Goal: Transaction & Acquisition: Purchase product/service

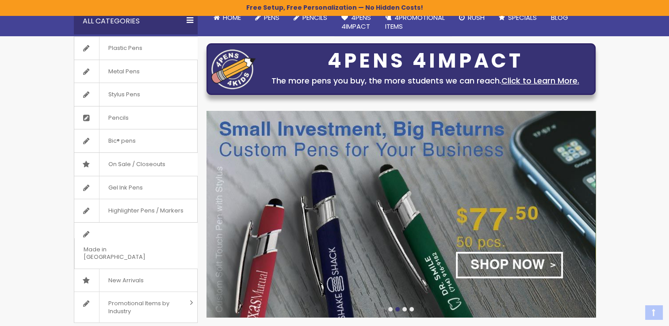
scroll to position [97, 0]
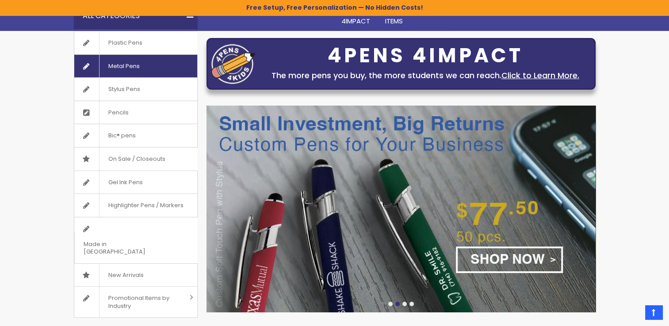
click at [124, 61] on span "Metal Pens" at bounding box center [123, 66] width 49 height 23
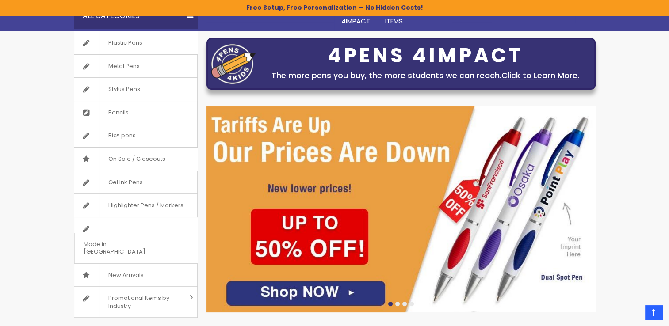
click at [312, 290] on img at bounding box center [400, 209] width 389 height 207
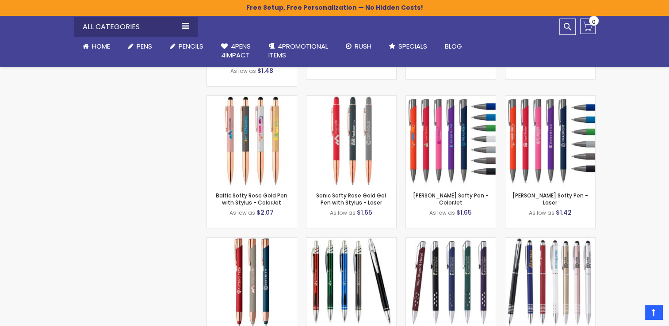
scroll to position [3548, 0]
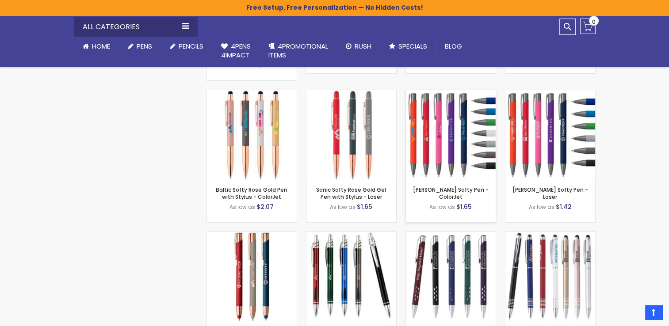
click at [435, 129] on img at bounding box center [451, 135] width 90 height 90
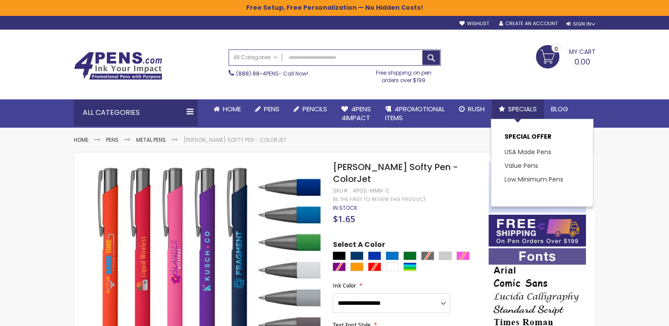
click at [528, 106] on span "Specials" at bounding box center [522, 108] width 29 height 9
click at [536, 151] on link "USA Made Pens" at bounding box center [530, 152] width 53 height 9
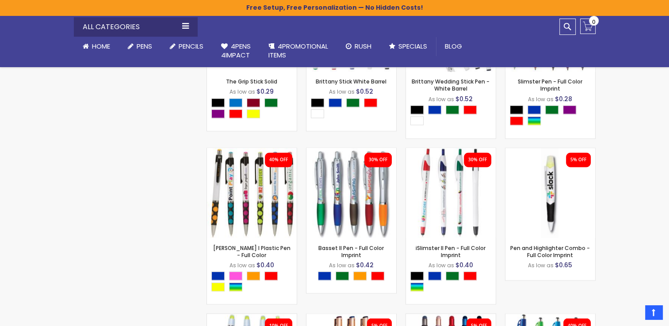
scroll to position [1503, 0]
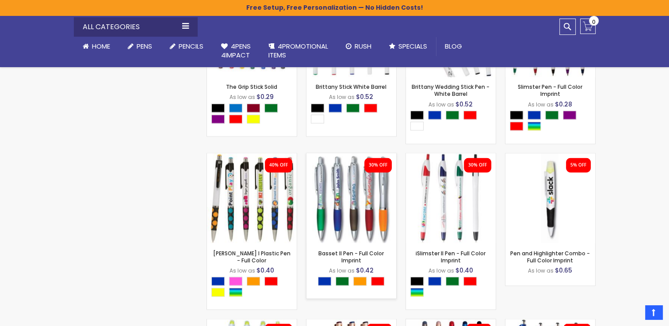
click at [359, 209] on img at bounding box center [351, 198] width 90 height 90
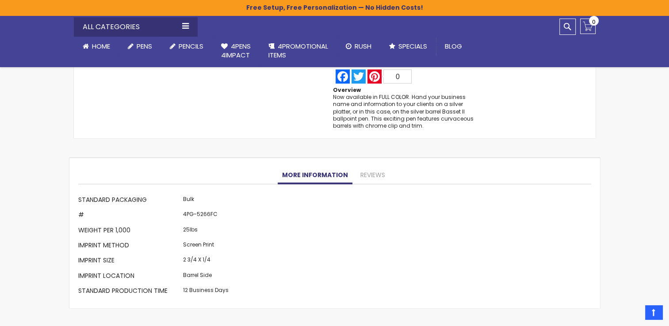
scroll to position [727, 0]
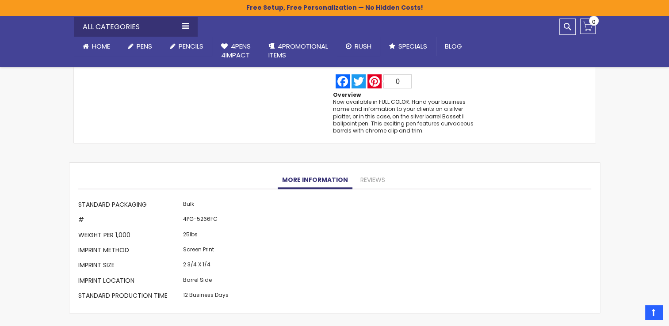
click at [331, 171] on link "More Information" at bounding box center [315, 180] width 75 height 18
click at [327, 171] on link "More Information" at bounding box center [315, 180] width 75 height 18
